Goal: Task Accomplishment & Management: Complete application form

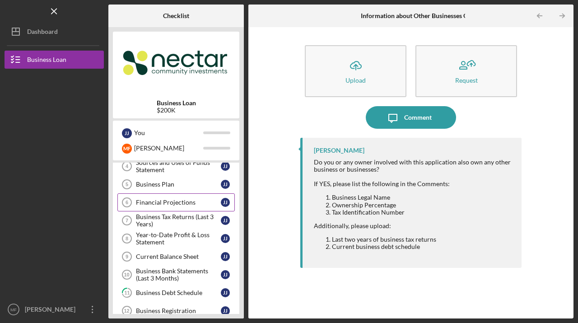
scroll to position [83, 0]
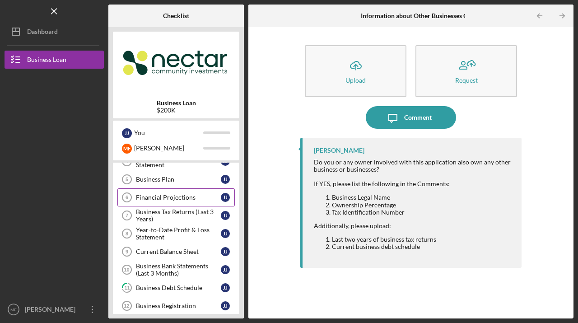
click at [167, 194] on div "Financial Projections" at bounding box center [178, 197] width 85 height 7
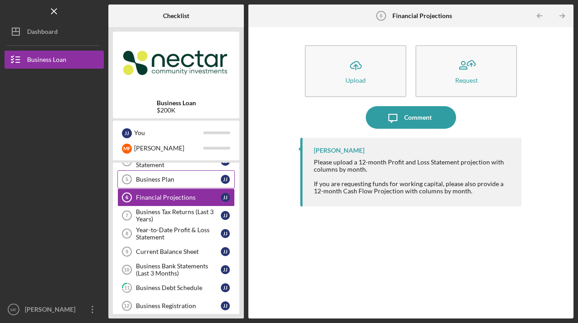
click at [159, 177] on div "Business Plan" at bounding box center [178, 179] width 85 height 7
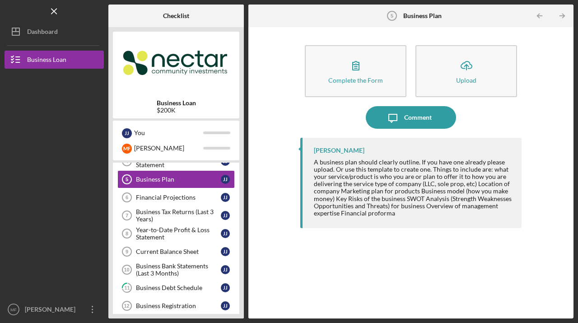
click at [395, 213] on div "A business plan should clearly outline. If you have one already please upload. …" at bounding box center [413, 187] width 199 height 58
click at [151, 197] on div "Financial Projections" at bounding box center [178, 197] width 85 height 7
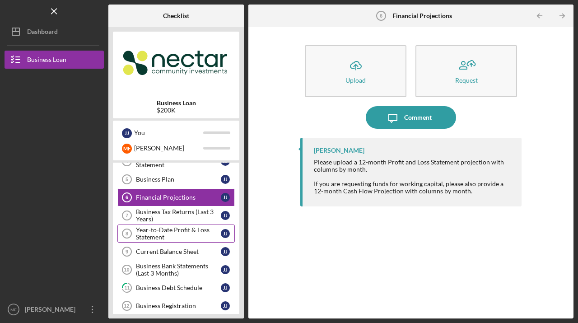
click at [154, 232] on div "Year-to-Date Profit & Loss Statement" at bounding box center [178, 233] width 85 height 14
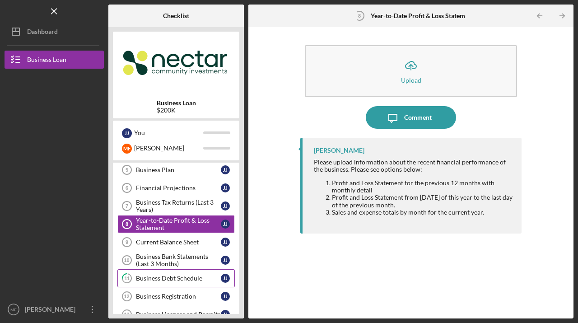
scroll to position [93, 0]
click at [171, 239] on div "Current Balance Sheet" at bounding box center [178, 241] width 85 height 7
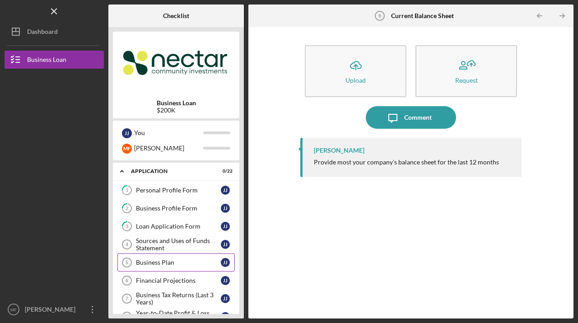
click at [165, 260] on div "Business Plan" at bounding box center [178, 262] width 85 height 7
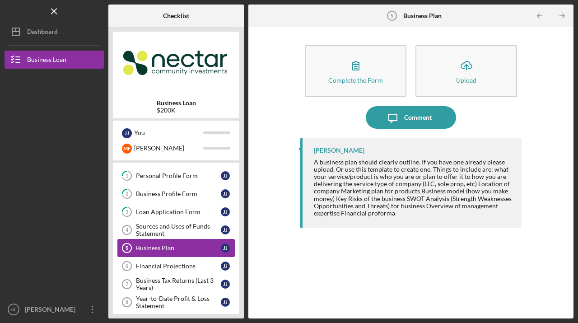
scroll to position [67, 0]
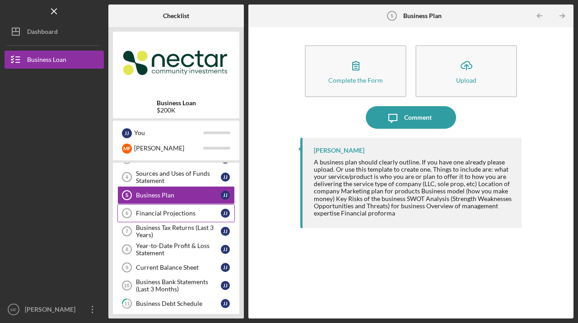
click at [162, 213] on div "Financial Projections" at bounding box center [178, 212] width 85 height 7
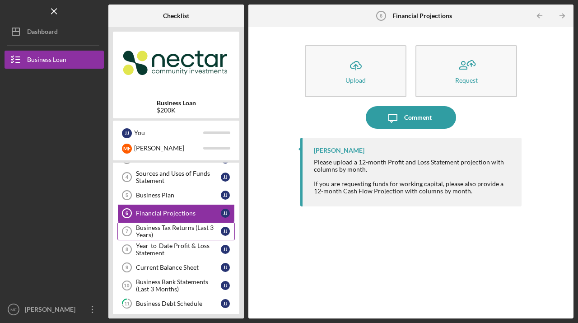
click at [144, 232] on div "Business Tax Returns (Last 3 Years)" at bounding box center [178, 231] width 85 height 14
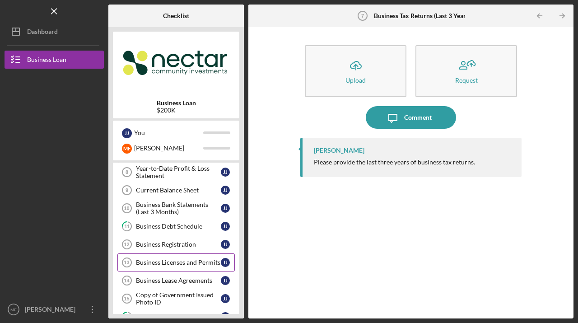
scroll to position [144, 0]
click at [155, 260] on div "Business Licenses and Permits" at bounding box center [178, 262] width 85 height 7
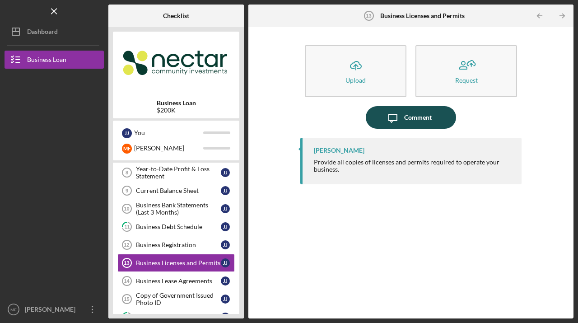
click at [409, 113] on div "Comment" at bounding box center [418, 117] width 28 height 23
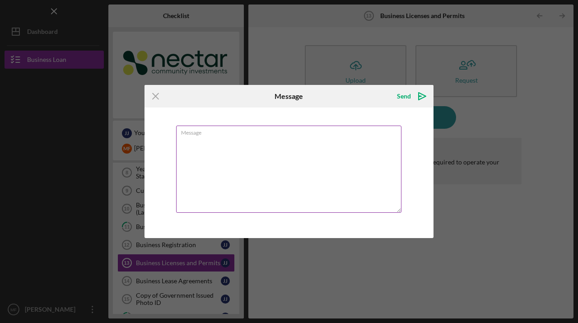
drag, startPoint x: 210, startPoint y: 149, endPoint x: 199, endPoint y: 154, distance: 11.9
click at [210, 149] on textarea "Message" at bounding box center [288, 168] width 225 height 87
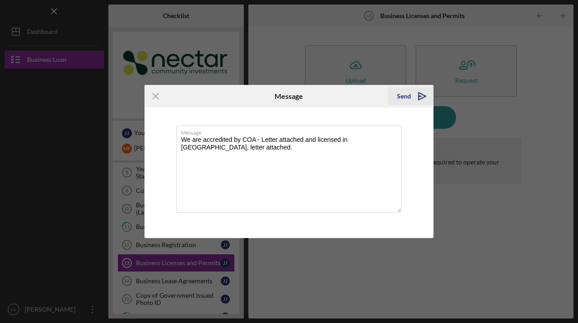
type textarea "We are accredited by COA - Letter attached and licensed in [GEOGRAPHIC_DATA], l…"
click at [402, 94] on div "Send" at bounding box center [404, 96] width 14 height 18
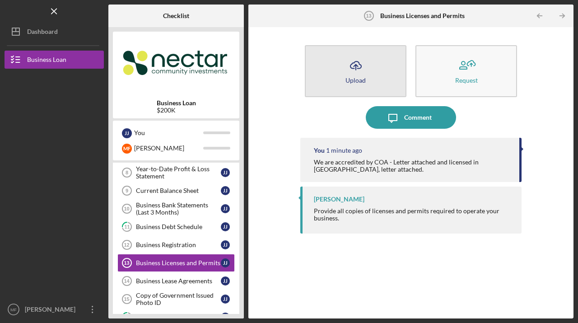
click at [353, 73] on icon "Icon/Upload" at bounding box center [355, 65] width 23 height 23
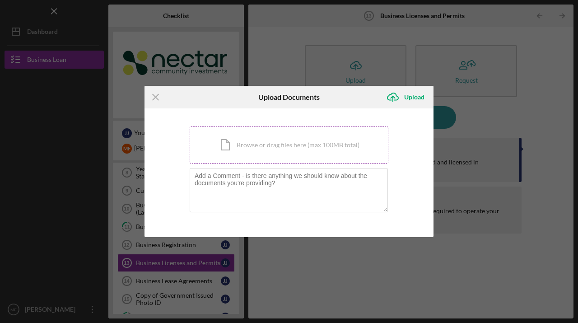
click at [270, 144] on div "Icon/Document Browse or drag files here (max 100MB total) Tap to choose files o…" at bounding box center [289, 144] width 199 height 37
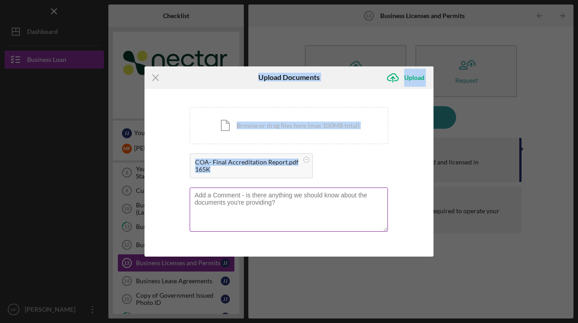
drag, startPoint x: 155, startPoint y: 76, endPoint x: 269, endPoint y: 207, distance: 172.8
click at [269, 208] on form "Icon/Menu Close Upload Documents Icon/Upload Upload You're uploading documents …" at bounding box center [288, 161] width 289 height 190
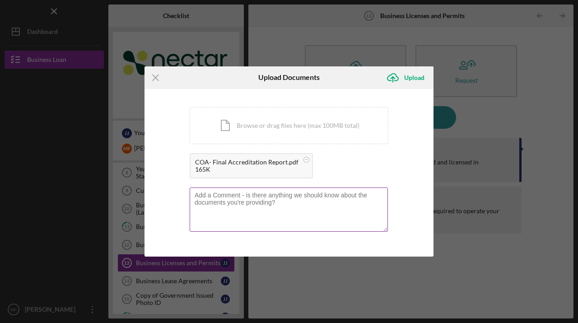
click at [250, 200] on textarea at bounding box center [289, 209] width 198 height 44
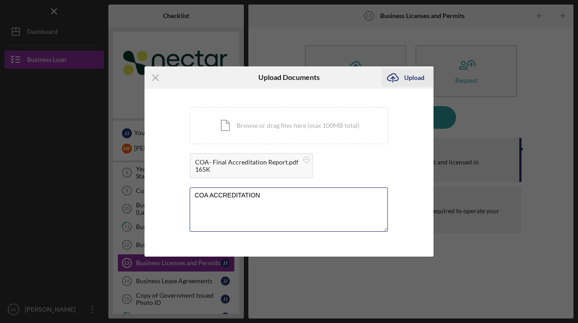
type textarea "COA ACCREDITATION"
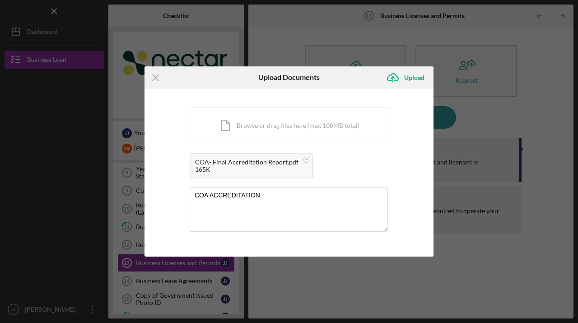
drag, startPoint x: 408, startPoint y: 77, endPoint x: 391, endPoint y: 121, distance: 47.9
click at [391, 121] on form "Icon/Menu Close Upload Documents Icon/Upload Upload You're uploading documents …" at bounding box center [288, 161] width 289 height 190
click at [413, 76] on div "Upload" at bounding box center [414, 78] width 20 height 18
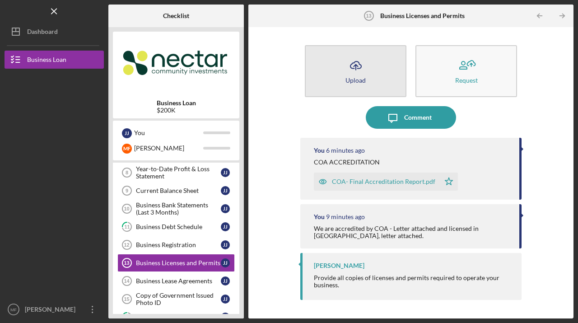
click at [352, 78] on div "Upload" at bounding box center [355, 80] width 20 height 7
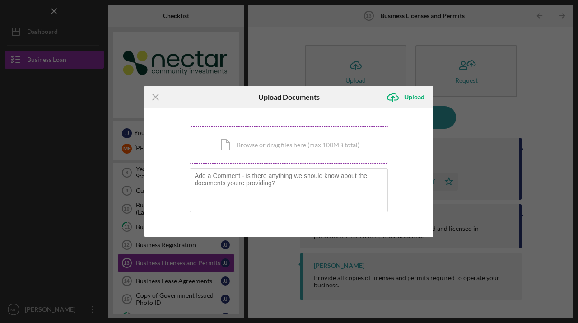
click at [265, 144] on div "Icon/Document Browse or drag files here (max 100MB total) Tap to choose files o…" at bounding box center [289, 144] width 199 height 37
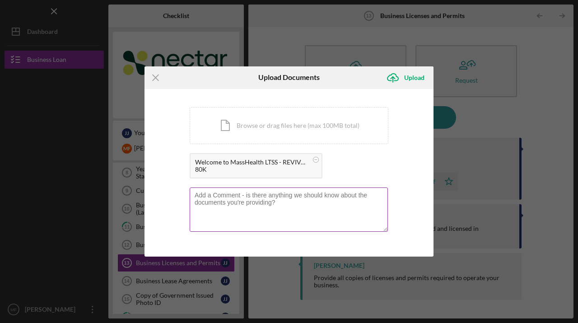
click at [246, 199] on textarea at bounding box center [289, 209] width 198 height 44
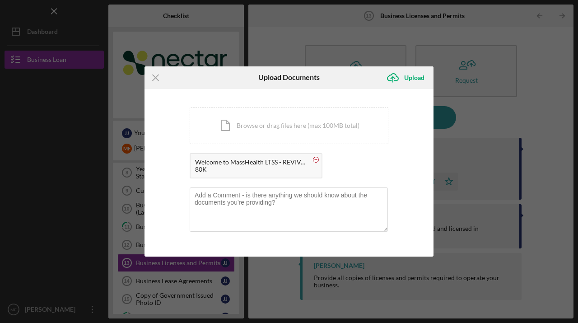
click at [314, 158] on circle at bounding box center [315, 159] width 5 height 5
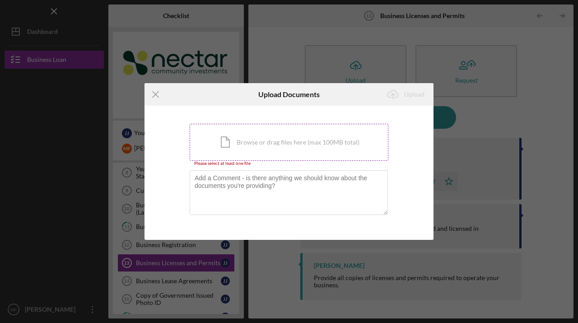
click at [227, 145] on div "Icon/Document Browse or drag files here (max 100MB total) Tap to choose files o…" at bounding box center [289, 142] width 199 height 37
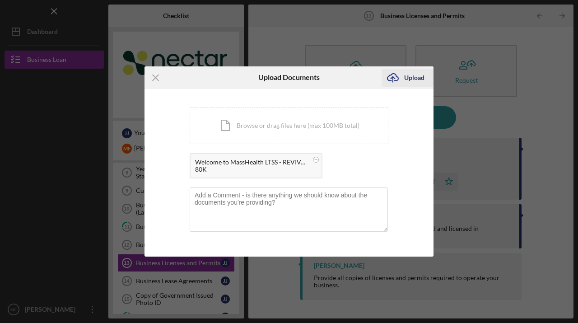
click at [408, 77] on div "Upload" at bounding box center [414, 78] width 20 height 18
